Goal: Transaction & Acquisition: Purchase product/service

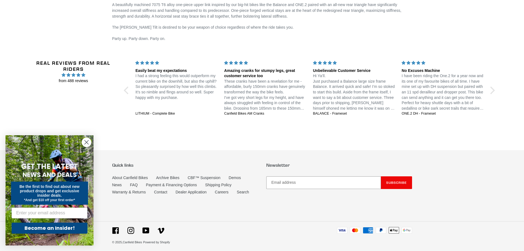
scroll to position [927, 0]
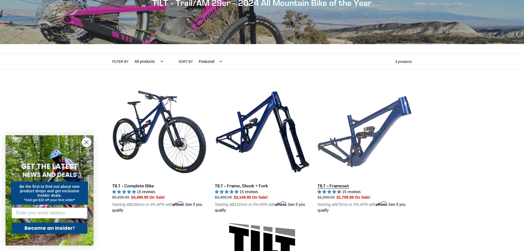
click at [364, 127] on link "TILT - Frameset" at bounding box center [364, 148] width 94 height 129
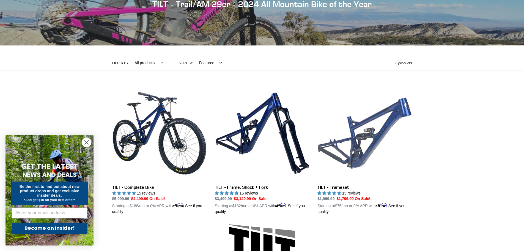
scroll to position [75, 0]
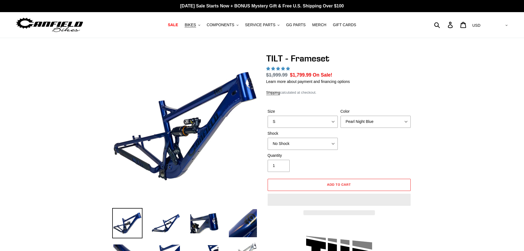
select select "highest-rating"
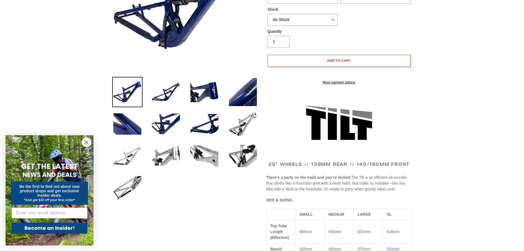
scroll to position [131, 0]
click at [87, 141] on icon "Close dialog" at bounding box center [87, 142] width 4 height 4
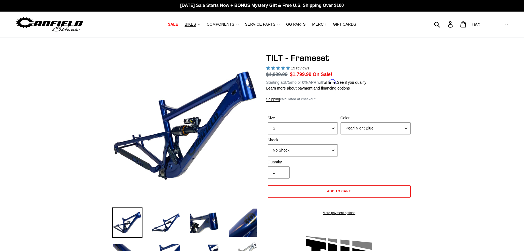
scroll to position [0, 0]
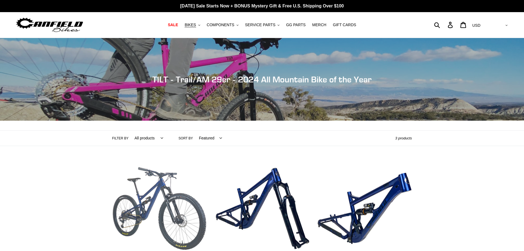
click at [151, 193] on link "TILT - Complete Bike" at bounding box center [159, 219] width 94 height 116
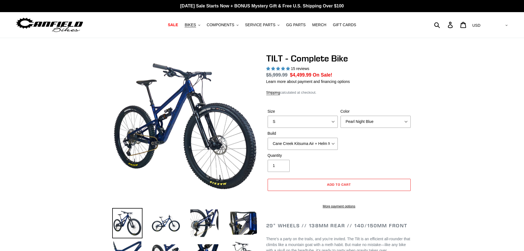
select select "highest-rating"
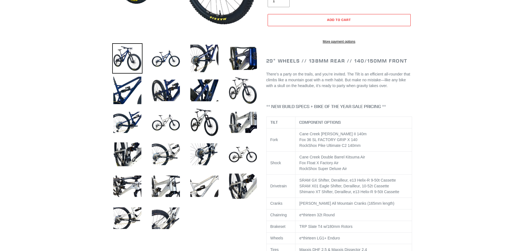
scroll to position [165, 0]
click at [240, 151] on img at bounding box center [243, 154] width 30 height 30
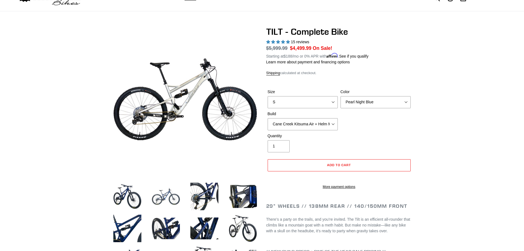
scroll to position [27, 0]
click at [168, 192] on img at bounding box center [166, 196] width 30 height 30
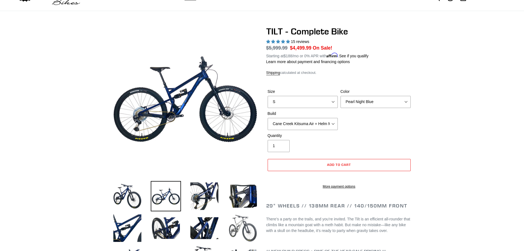
click at [240, 222] on img at bounding box center [243, 228] width 30 height 30
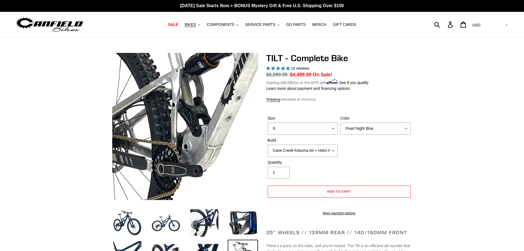
scroll to position [0, 0]
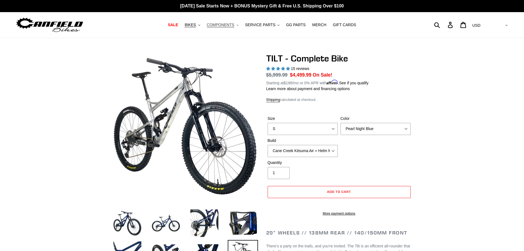
click at [229, 24] on span "COMPONENTS" at bounding box center [221, 25] width 28 height 5
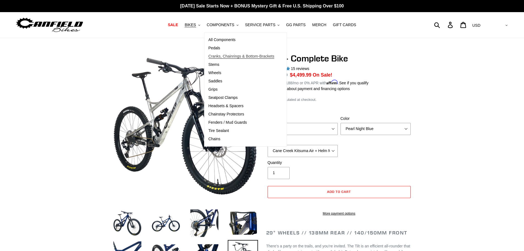
click at [218, 56] on span "Cranks, Chainrings & Bottom-Brackets" at bounding box center [241, 56] width 66 height 5
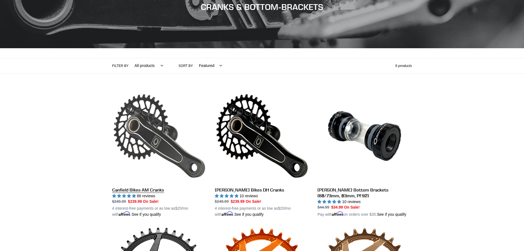
scroll to position [72, 0]
click at [134, 133] on link "Canfield Bikes AM Cranks" at bounding box center [159, 153] width 94 height 129
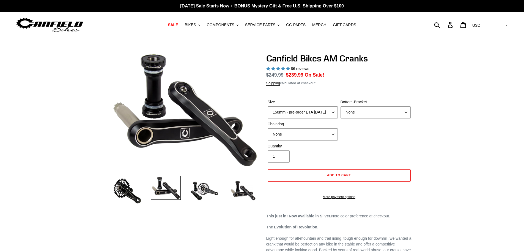
select select "highest-rating"
click at [333, 111] on select "150mm - pre-order ETA 9/30/25 155mm - pre-order ETA 9/30/25 160mm - pre-order E…" at bounding box center [303, 112] width 70 height 12
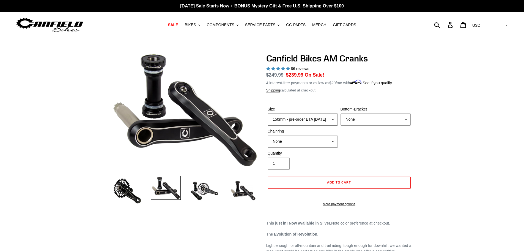
select select "170mm - pre-order ETA 9/30/25"
click at [268, 113] on select "150mm - pre-order ETA 9/30/25 155mm - pre-order ETA 9/30/25 160mm - pre-order E…" at bounding box center [303, 119] width 70 height 12
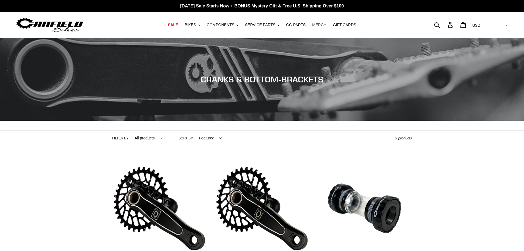
click at [316, 24] on span "MERCH" at bounding box center [319, 25] width 14 height 5
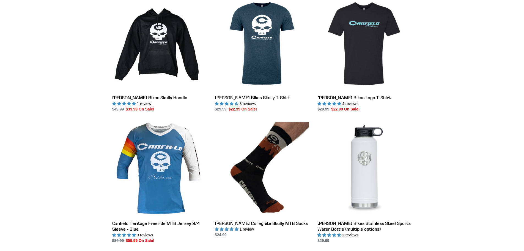
scroll to position [165, 0]
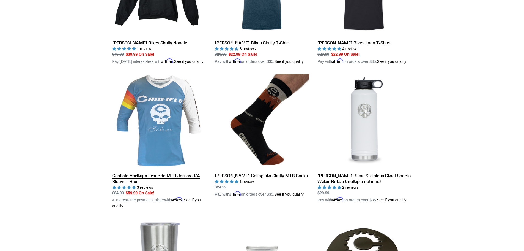
click at [156, 158] on link "Canfield Heritage Freeride MTB Jersey 3/4 Sleeve - Blue" at bounding box center [159, 141] width 94 height 134
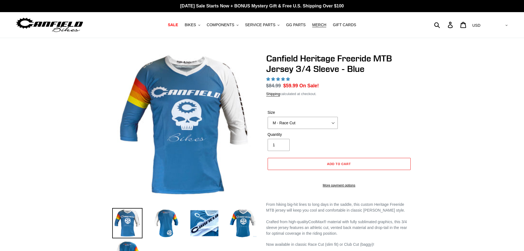
select select "highest-rating"
click at [331, 121] on select "S - Race Cut M - Race Cut L - Race Cut XL - Race Cut XXL - Race Cut S - Club Cu…" at bounding box center [303, 123] width 70 height 12
click at [268, 117] on select "S - Race Cut M - Race Cut L - Race Cut XL - Race Cut XXL - Race Cut S - Club Cu…" at bounding box center [303, 123] width 70 height 12
click at [329, 123] on select "S - Race Cut M - Race Cut L - Race Cut XL - Race Cut XXL - Race Cut S - Club Cu…" at bounding box center [303, 123] width 70 height 12
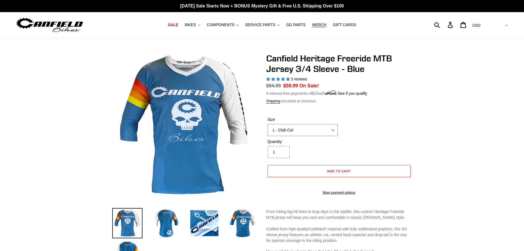
click at [268, 124] on select "S - Race Cut M - Race Cut L - Race Cut XL - Race Cut XXL - Race Cut S - Club Cu…" at bounding box center [303, 130] width 70 height 12
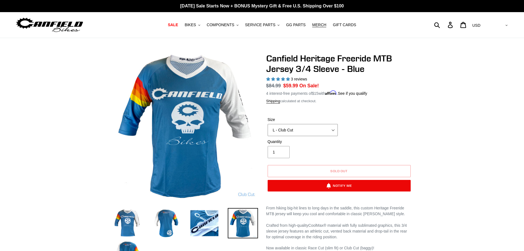
click at [330, 128] on select "S - Race Cut M - Race Cut L - Race Cut XL - Race Cut XXL - Race Cut S - Club Cu…" at bounding box center [303, 130] width 70 height 12
select select "XL - Club Cut"
click at [268, 124] on select "S - Race Cut M - Race Cut L - Race Cut XL - Race Cut XXL - Race Cut S - Club Cu…" at bounding box center [303, 130] width 70 height 12
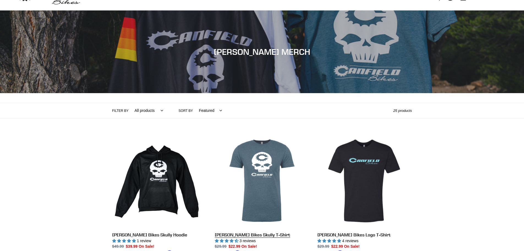
scroll to position [27, 0]
